Goal: Navigation & Orientation: Understand site structure

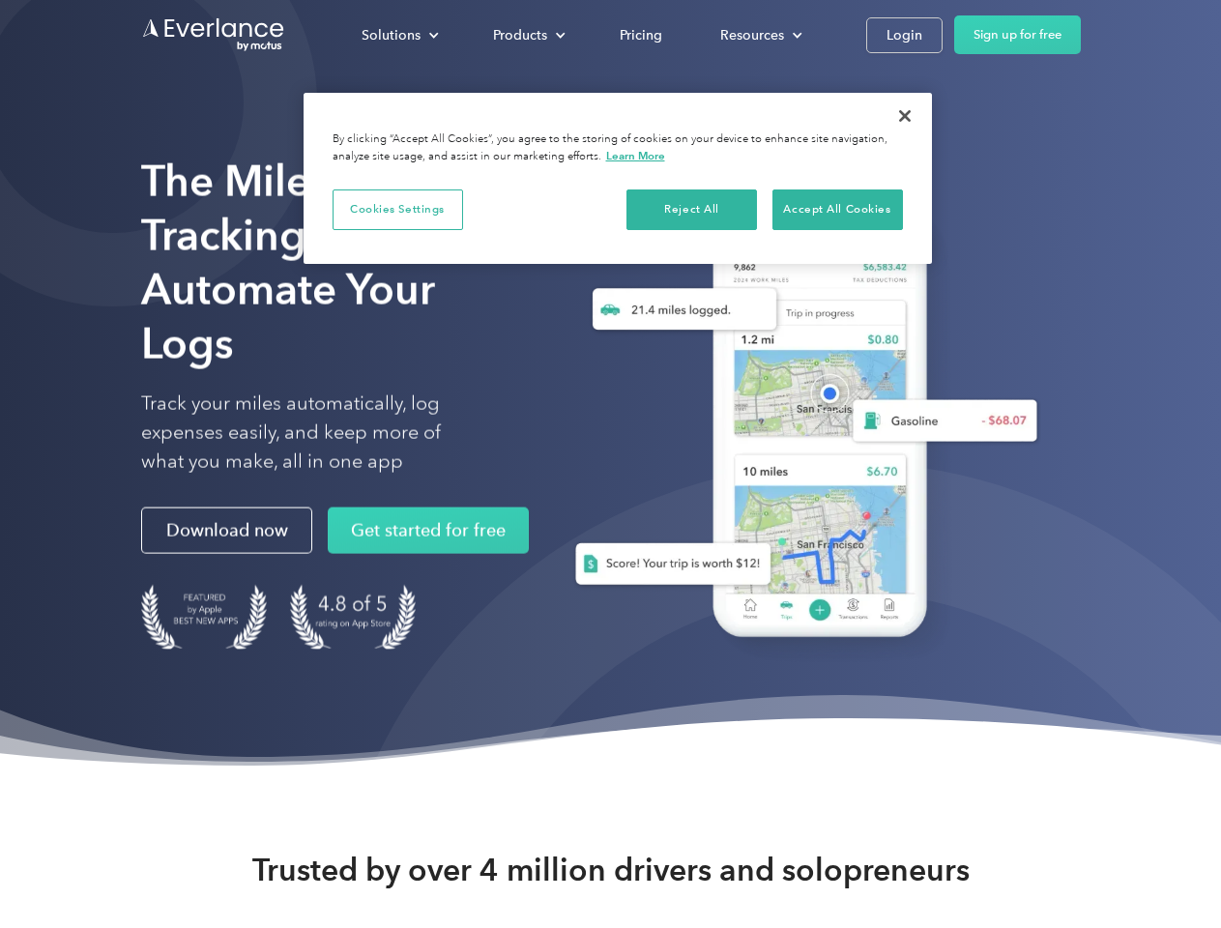
click at [399, 35] on div "Solutions" at bounding box center [390, 35] width 59 height 24
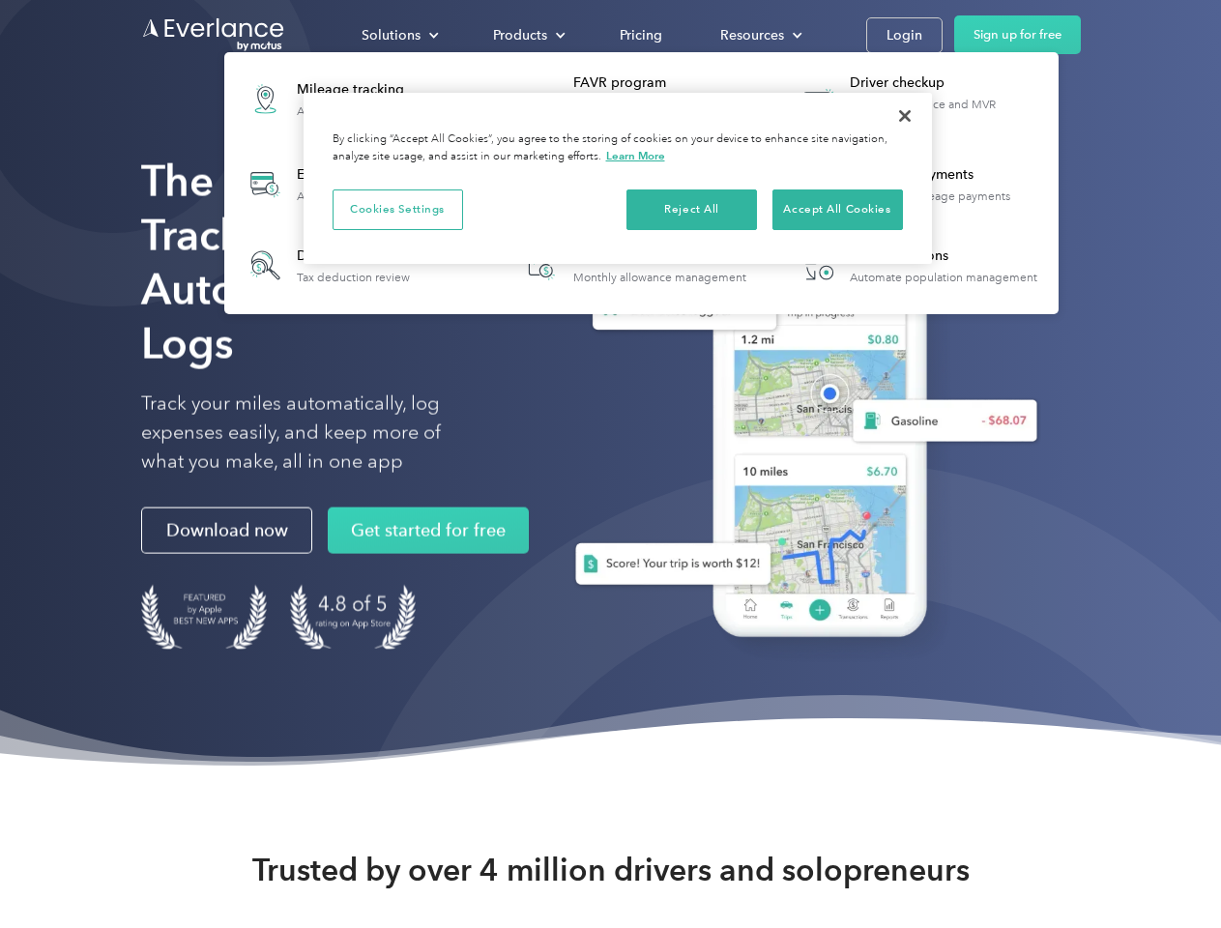
click at [527, 35] on div "Products" at bounding box center [520, 35] width 54 height 24
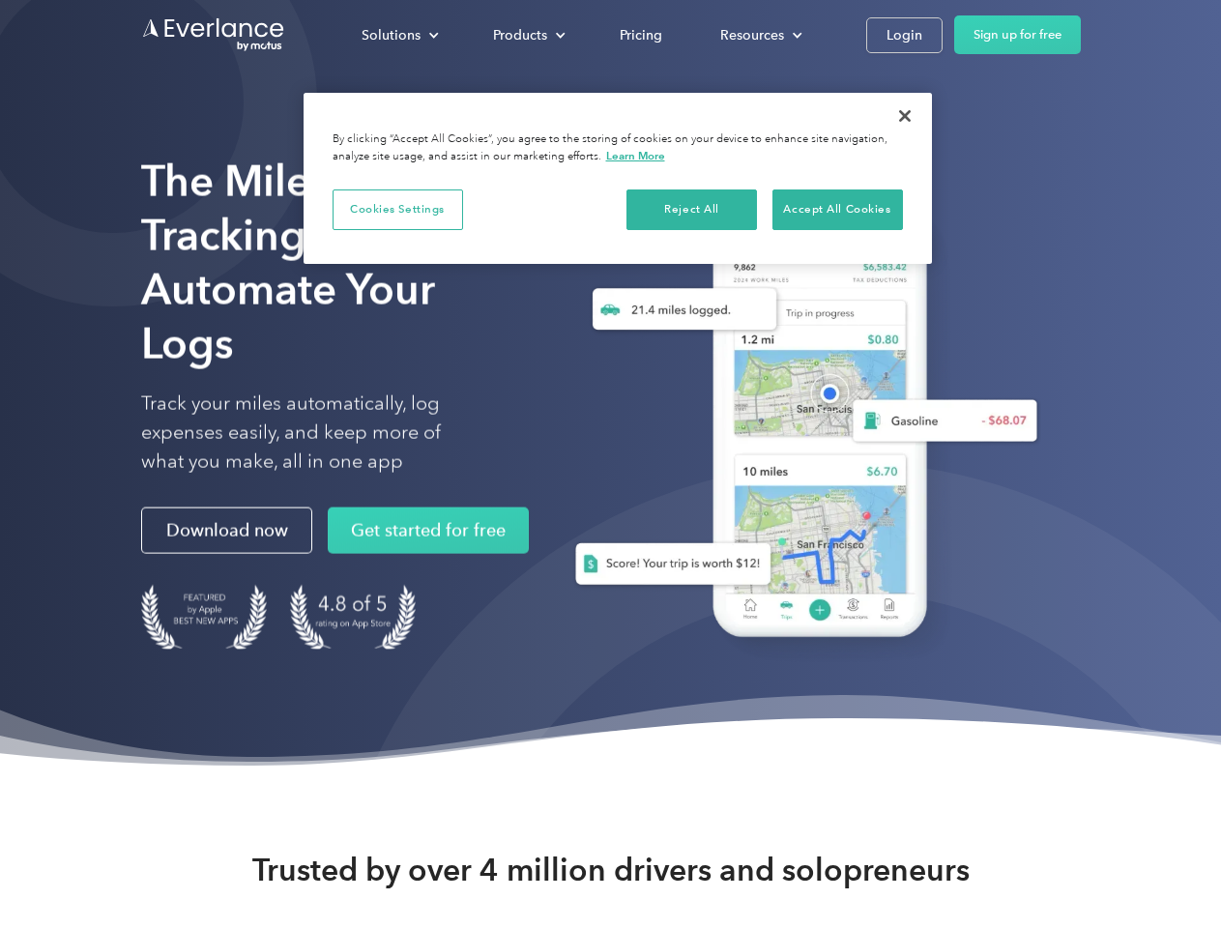
click at [759, 35] on div "Resources" at bounding box center [752, 35] width 64 height 24
click at [397, 209] on button "Cookies Settings" at bounding box center [397, 209] width 130 height 41
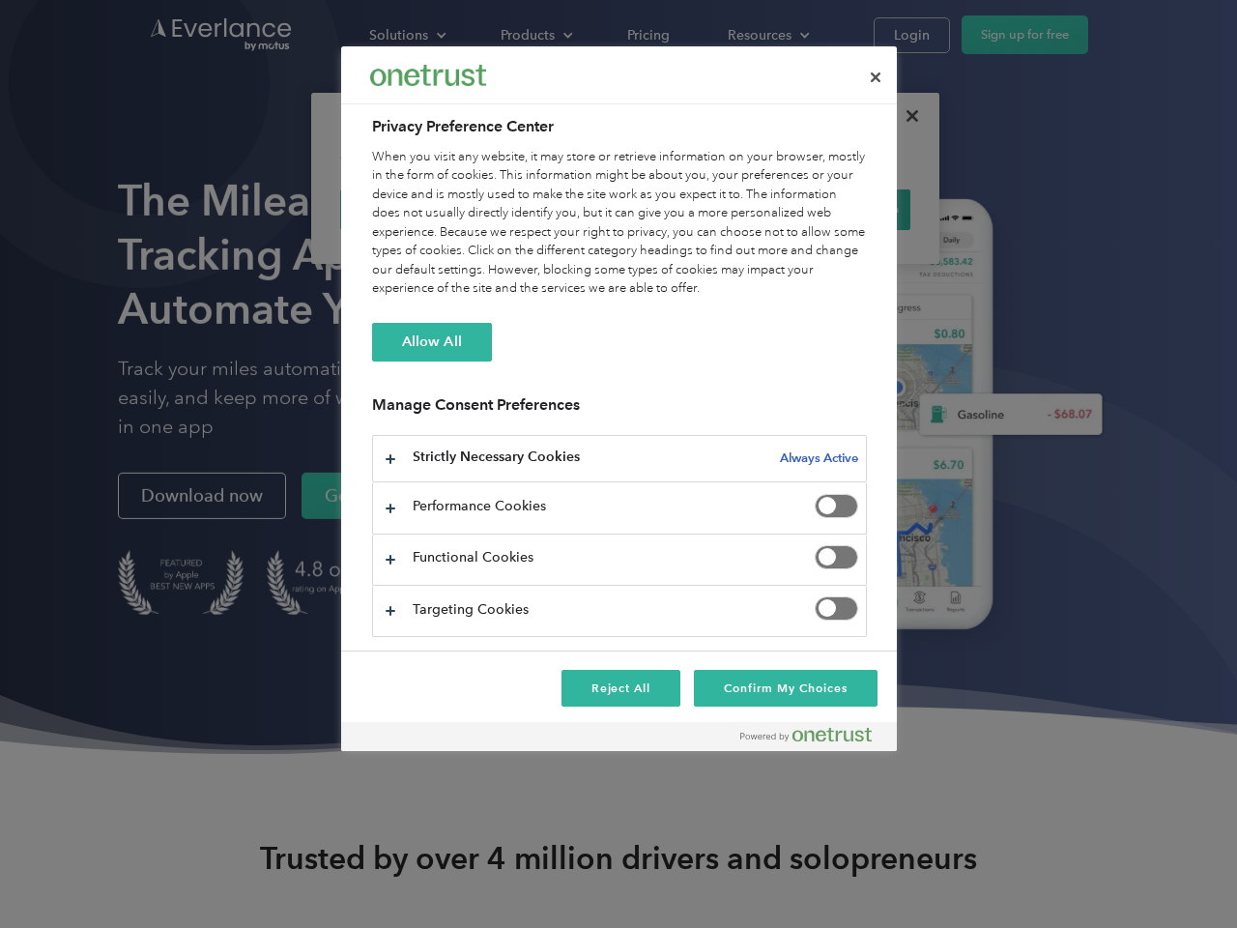
click at [692, 209] on div "When you visit any website, it may store or retrieve information on your browse…" at bounding box center [619, 223] width 495 height 151
click at [837, 209] on div "When you visit any website, it may store or retrieve information on your browse…" at bounding box center [619, 223] width 495 height 151
click at [905, 116] on div at bounding box center [618, 464] width 1237 height 928
